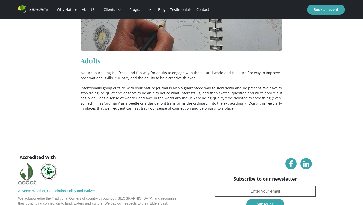
scroll to position [1313, 0]
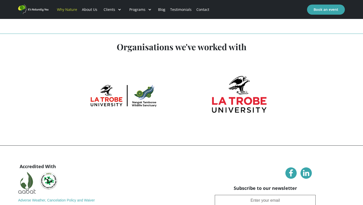
scroll to position [1311, 0]
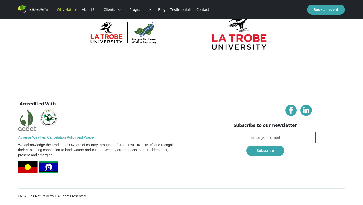
click at [59, 10] on link "Why Nature" at bounding box center [66, 9] width 25 height 17
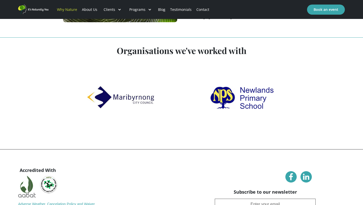
scroll to position [1311, 0]
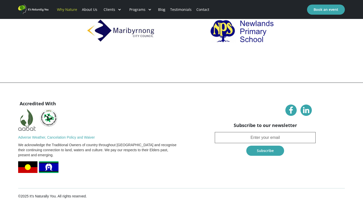
click at [89, 10] on link "About Us" at bounding box center [89, 9] width 20 height 17
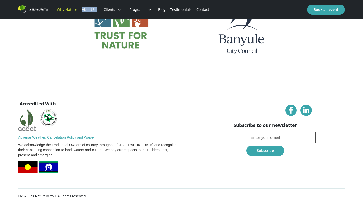
click at [89, 8] on link "About Us" at bounding box center [89, 9] width 20 height 17
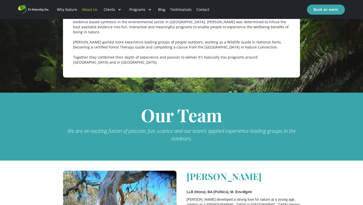
scroll to position [290, 0]
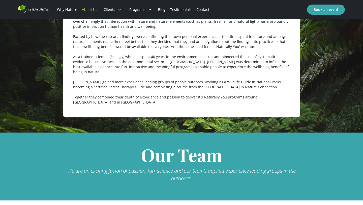
click at [159, 11] on link "Blog" at bounding box center [162, 9] width 12 height 17
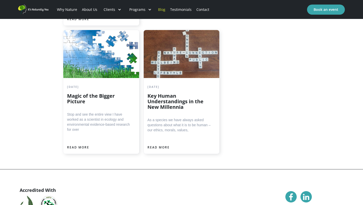
scroll to position [1363, 0]
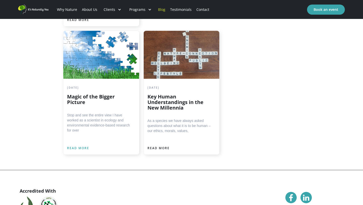
click at [81, 145] on div "READ MORE" at bounding box center [78, 147] width 22 height 5
